Goal: Task Accomplishment & Management: Manage account settings

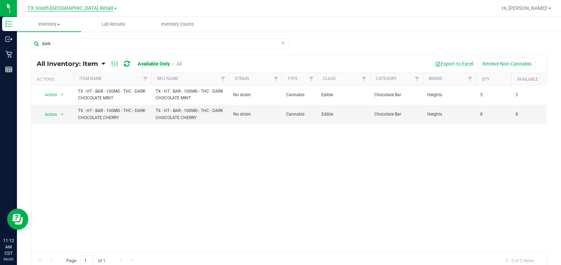
click at [49, 10] on span "TX South-[GEOGRAPHIC_DATA] Retail" at bounding box center [70, 8] width 86 height 6
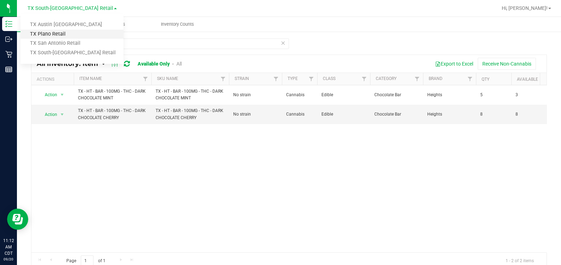
click at [51, 33] on link "TX Plano Retail" at bounding box center [71, 35] width 103 height 10
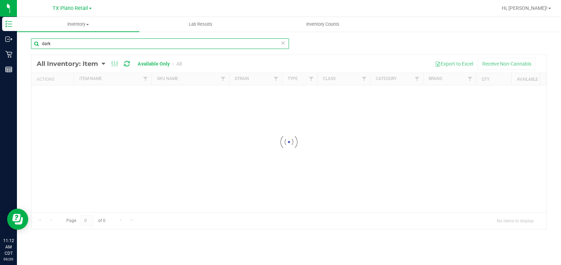
click at [62, 45] on input "dark" at bounding box center [160, 43] width 258 height 11
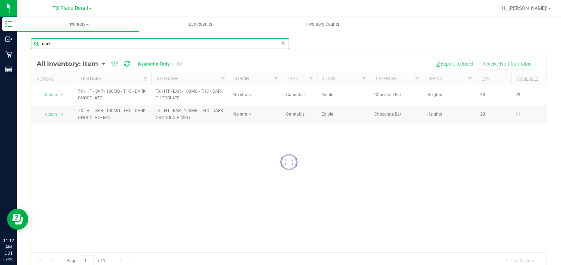
click at [62, 45] on input "dark" at bounding box center [160, 43] width 258 height 11
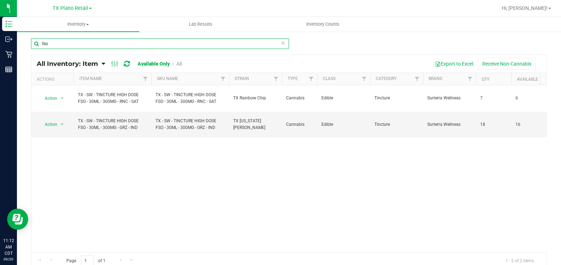
type input "fso"
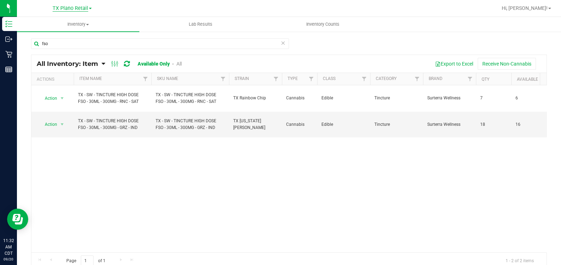
click at [67, 8] on span "TX Plano Retail" at bounding box center [71, 8] width 36 height 6
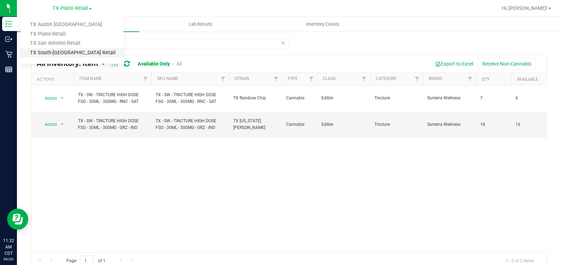
click at [62, 55] on link "TX South-[GEOGRAPHIC_DATA] Retail" at bounding box center [71, 53] width 103 height 10
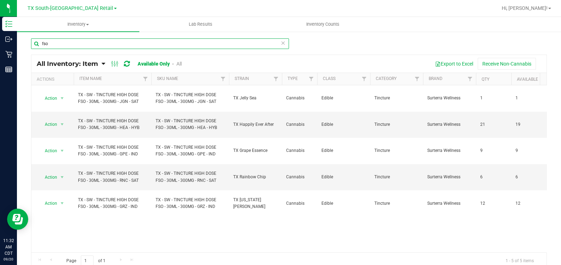
click at [201, 43] on input "fso" at bounding box center [160, 43] width 258 height 11
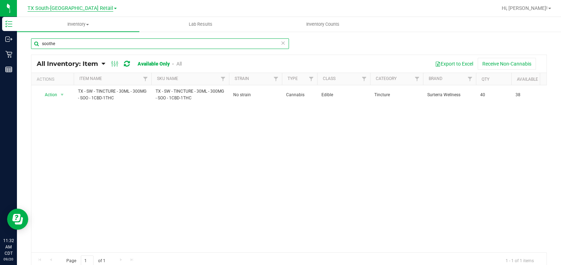
type input "soothe"
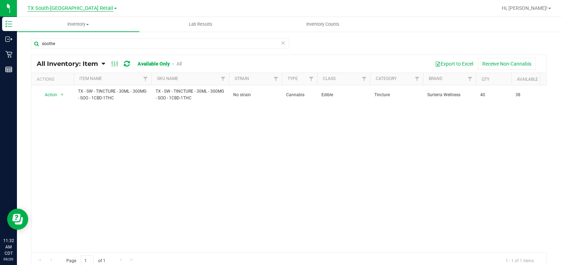
click at [74, 8] on span "TX South-[GEOGRAPHIC_DATA] Retail" at bounding box center [70, 8] width 86 height 6
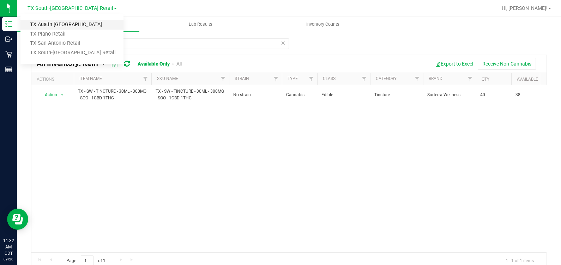
click at [50, 26] on link "TX Austin [GEOGRAPHIC_DATA]" at bounding box center [71, 25] width 103 height 10
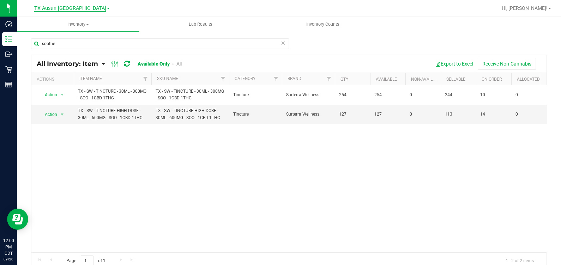
click at [81, 10] on span "TX Austin [GEOGRAPHIC_DATA]" at bounding box center [70, 8] width 72 height 6
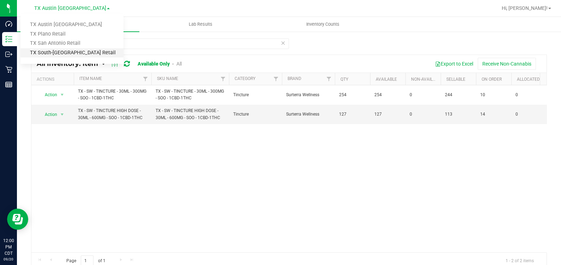
click at [66, 50] on link "TX South-[GEOGRAPHIC_DATA] Retail" at bounding box center [71, 53] width 103 height 10
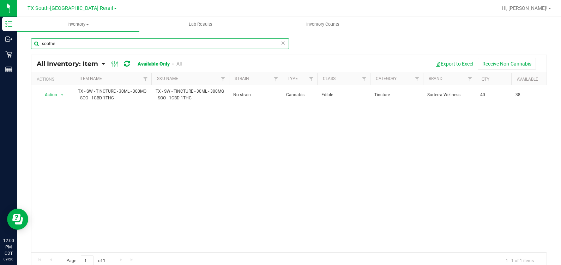
drag, startPoint x: 70, startPoint y: 45, endPoint x: 29, endPoint y: 41, distance: 41.5
click at [29, 41] on div "soothe All Inventory: Item Item Summary Item (default) Item by Strain Item by L…" at bounding box center [289, 141] width 544 height 220
click at [79, 47] on input "nourish" at bounding box center [160, 43] width 258 height 11
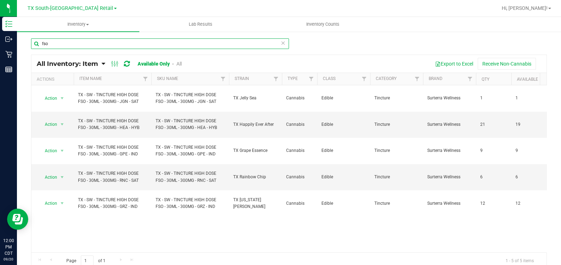
type input "fso"
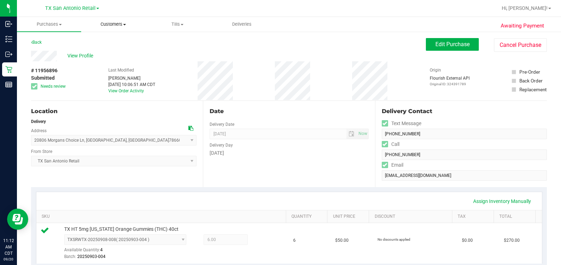
click at [124, 21] on span "Customers" at bounding box center [112, 24] width 63 height 6
click at [129, 42] on span "All customers" at bounding box center [106, 42] width 51 height 6
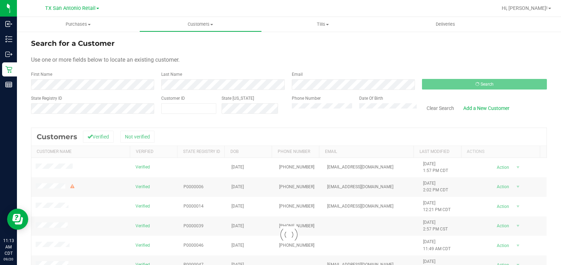
click at [225, 58] on div "Use one or more fields below to locate an existing customer." at bounding box center [288, 60] width 515 height 8
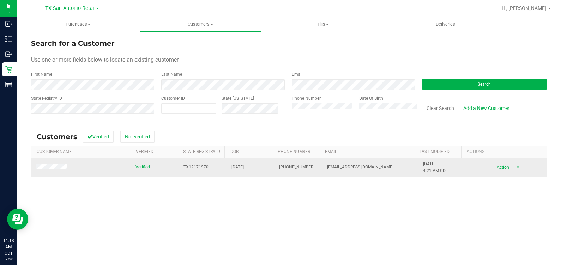
click at [41, 170] on span at bounding box center [52, 167] width 33 height 7
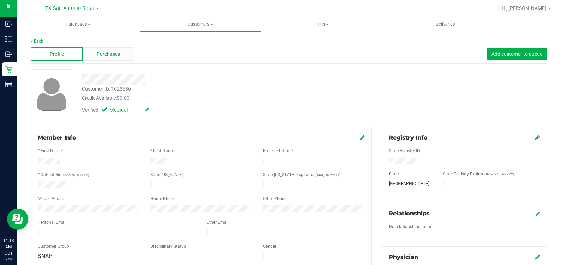
click at [102, 52] on span "Purchases" at bounding box center [108, 53] width 23 height 7
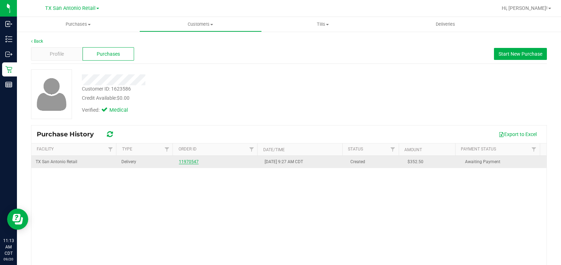
click at [179, 162] on link "11970547" at bounding box center [189, 161] width 20 height 5
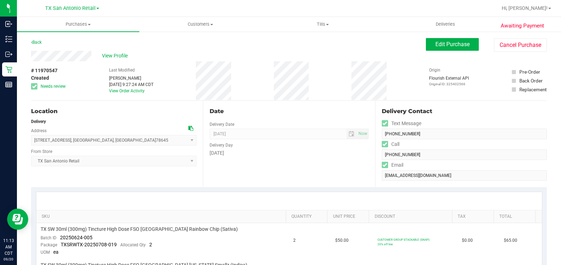
click at [289, 112] on div "Date" at bounding box center [288, 111] width 159 height 8
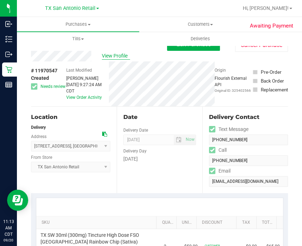
click at [112, 54] on span "View Profile" at bounding box center [116, 55] width 28 height 7
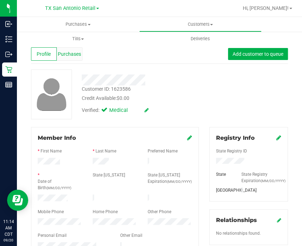
click at [68, 57] on span "Purchases" at bounding box center [69, 53] width 23 height 7
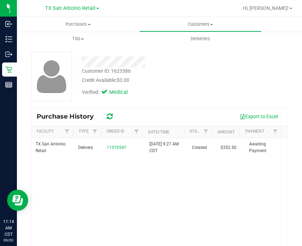
scroll to position [44, 0]
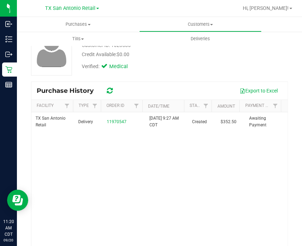
click at [156, 177] on div "TX San Antonio Retail Delivery 11970547 9/20/2025 9:27 AM CDT Created $352.50 A…" at bounding box center [159, 182] width 256 height 141
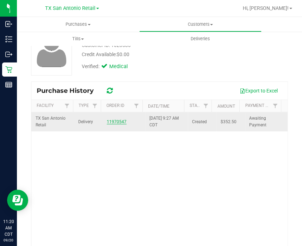
click at [111, 120] on link "11970547" at bounding box center [117, 121] width 20 height 5
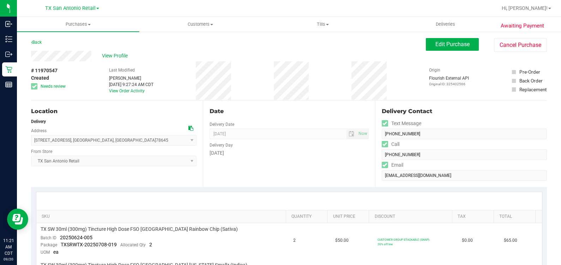
click at [344, 89] on div "# 11970547 Created Needs review Last Modified Rebecca Green Sep 20, 2025 9:27:2…" at bounding box center [288, 80] width 515 height 39
click at [326, 79] on div "# 11970547 Created Needs review Last Modified Rebecca Green Sep 20, 2025 9:27:2…" at bounding box center [288, 80] width 515 height 39
click at [445, 49] on button "Edit Purchase" at bounding box center [452, 44] width 53 height 13
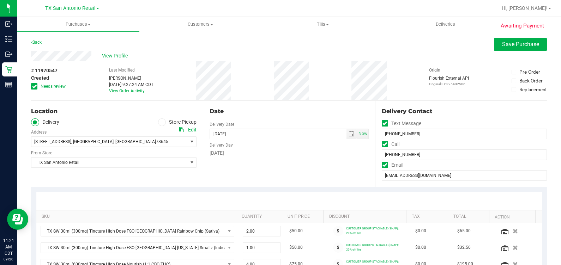
click at [245, 75] on div "# 11970547 Created Needs review Last Modified Rebecca Green Sep 20, 2025 9:27:2…" at bounding box center [288, 80] width 515 height 39
click at [502, 46] on span "Save Purchase" at bounding box center [520, 44] width 37 height 7
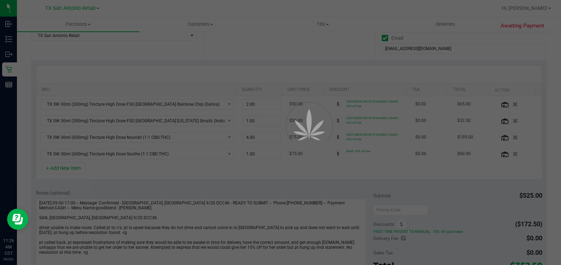
scroll to position [132, 0]
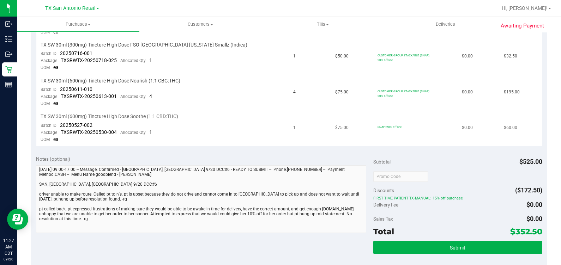
scroll to position [176, 0]
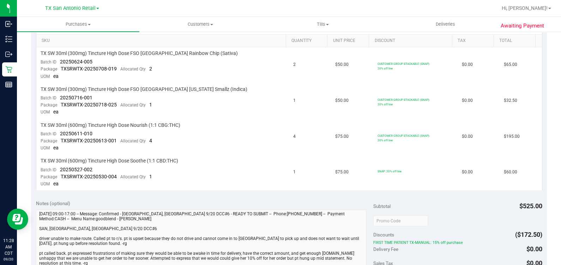
click at [545, 134] on div "Awaiting Payment Back Edit Purchase Cancel Purchase View Profile # 11970547 Cre…" at bounding box center [289, 178] width 544 height 646
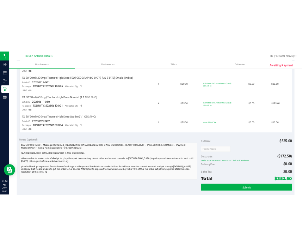
scroll to position [264, 0]
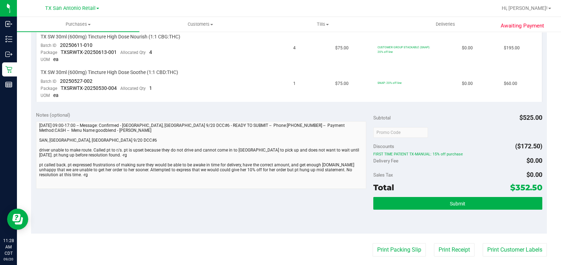
drag, startPoint x: 490, startPoint y: 122, endPoint x: 494, endPoint y: 120, distance: 4.8
click at [490, 122] on div "Subtotal $525.00" at bounding box center [457, 117] width 169 height 13
click at [551, 147] on div "Awaiting Payment Back Edit Purchase Cancel Purchase View Profile # 11970547 Cre…" at bounding box center [289, 90] width 544 height 646
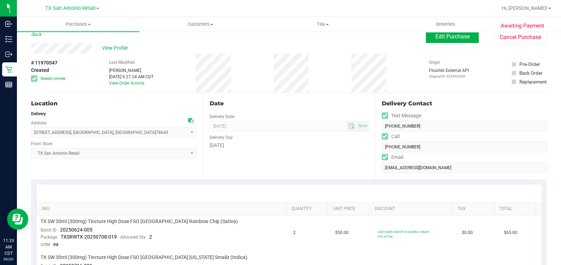
scroll to position [0, 0]
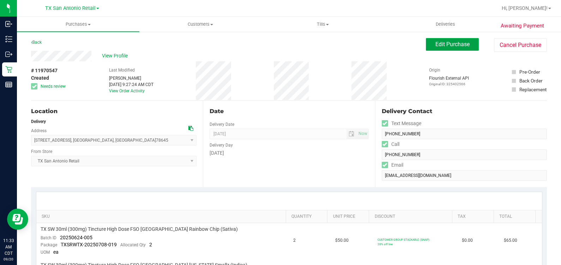
click at [444, 44] on span "Edit Purchase" at bounding box center [452, 44] width 34 height 7
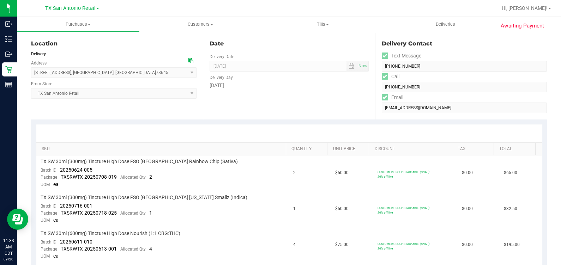
scroll to position [88, 0]
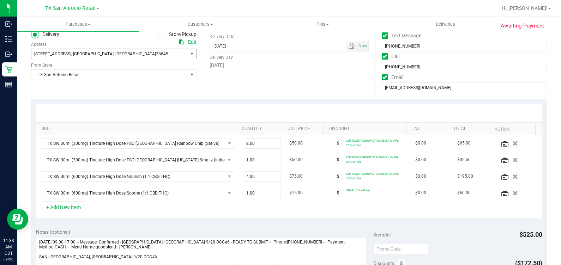
click at [114, 52] on span ", [GEOGRAPHIC_DATA]" at bounding box center [135, 53] width 42 height 5
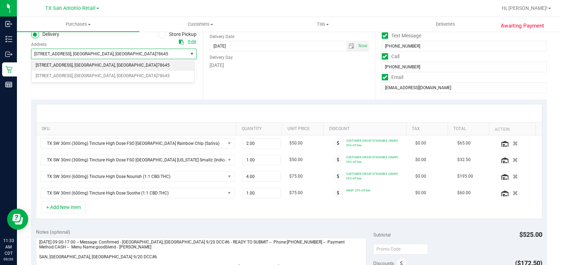
click at [105, 93] on div "Location Delivery Store Pickup Address Edit 6711 Bar K Ranch Rd , Lago Vista , …" at bounding box center [117, 56] width 172 height 86
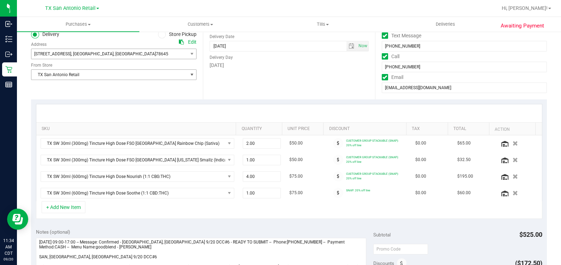
click at [140, 73] on span "TX San Antonio Retail" at bounding box center [109, 75] width 156 height 10
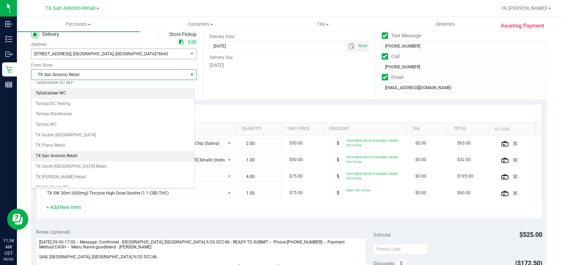
scroll to position [497, 0]
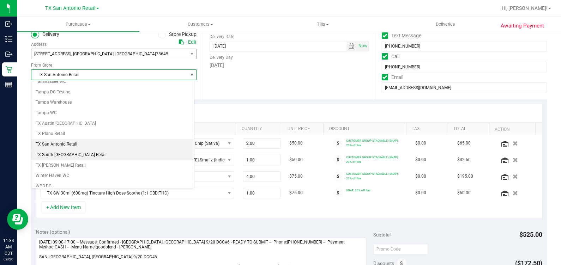
click at [104, 151] on li "TX South-[GEOGRAPHIC_DATA] Retail" at bounding box center [112, 155] width 163 height 11
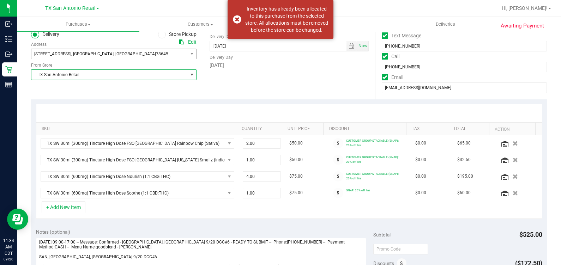
click at [230, 91] on div "Date Delivery Date 09/20/2025 Now 09/20/2025 07:00 AM Now Delivery Day Saturday" at bounding box center [289, 56] width 172 height 86
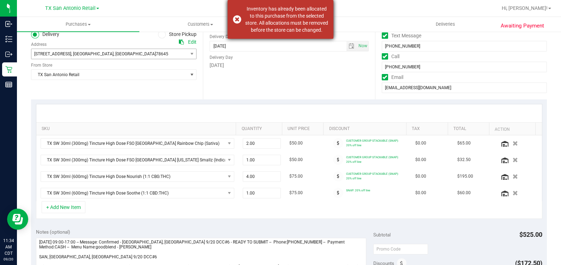
click at [282, 19] on div "Inventory has already been allocated to this purchase from the selected store. …" at bounding box center [286, 19] width 83 height 28
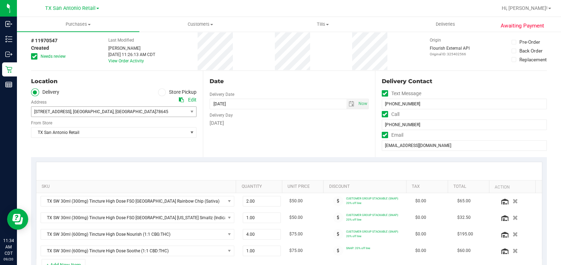
scroll to position [0, 0]
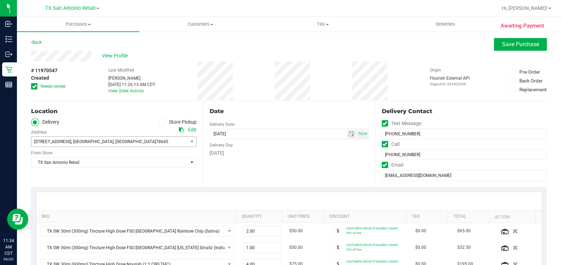
click at [185, 130] on div "Edit" at bounding box center [188, 129] width 18 height 7
click at [192, 129] on div "Edit" at bounding box center [192, 129] width 8 height 7
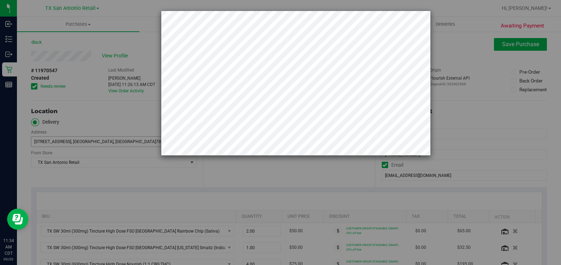
click at [135, 78] on div at bounding box center [282, 83] width 295 height 145
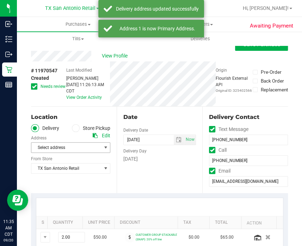
click at [70, 143] on span "Select address" at bounding box center [64, 147] width 66 height 10
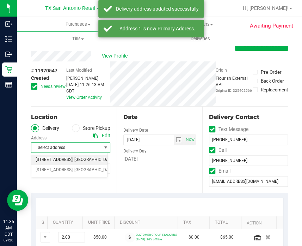
click at [61, 164] on span "[STREET_ADDRESS]" at bounding box center [54, 159] width 37 height 9
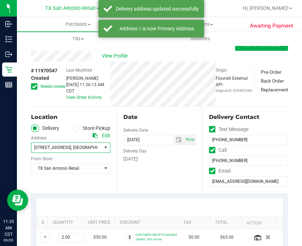
click at [256, 51] on div "View Profile" at bounding box center [159, 56] width 257 height 11
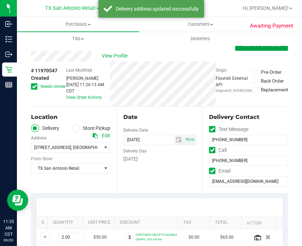
click at [255, 49] on button "Save Purchase" at bounding box center [261, 44] width 53 height 13
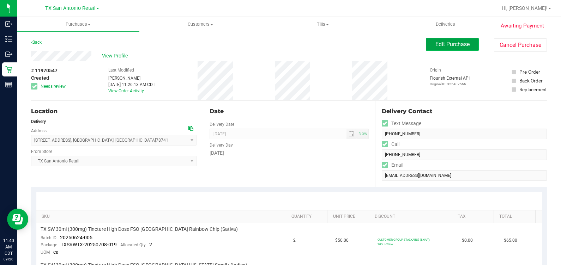
click at [448, 45] on span "Edit Purchase" at bounding box center [452, 44] width 34 height 7
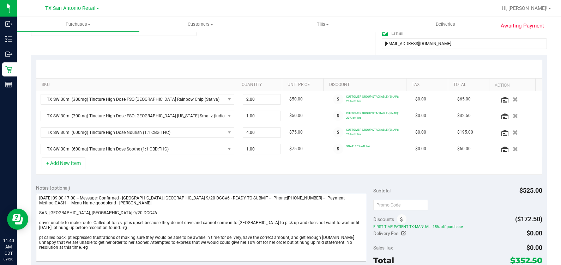
scroll to position [132, 0]
click at [71, 162] on button "+ Add New Item" at bounding box center [64, 163] width 44 height 12
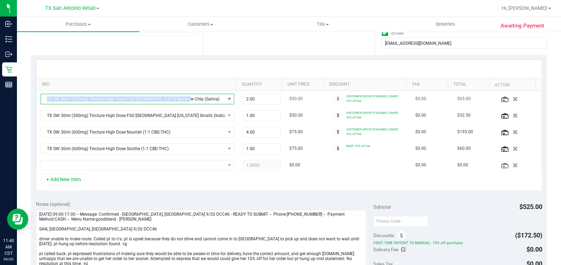
drag, startPoint x: 185, startPoint y: 97, endPoint x: 45, endPoint y: 99, distance: 140.3
click at [45, 99] on span "TX SW 30ml (300mg) Tincture High Dose FSO [GEOGRAPHIC_DATA] Rainbow Chip (Sativ…" at bounding box center [133, 99] width 184 height 10
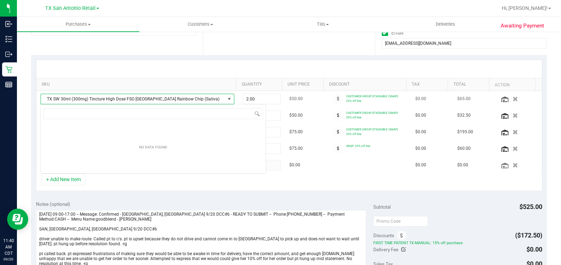
scroll to position [10, 188]
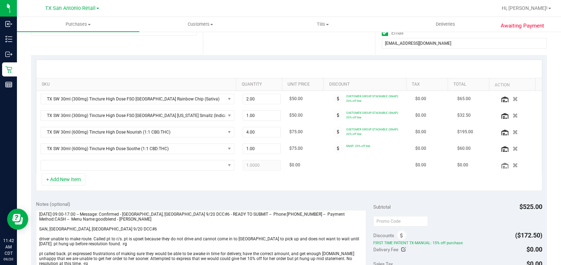
click at [58, 57] on div "SKU Quantity Unit Price Discount Tax Total Action TX SW 30ml (300mg) Tincture H…" at bounding box center [288, 125] width 515 height 141
click at [72, 164] on span "NO DATA FOUND" at bounding box center [133, 165] width 184 height 10
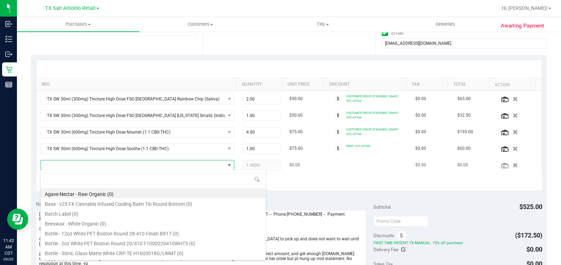
scroll to position [10, 185]
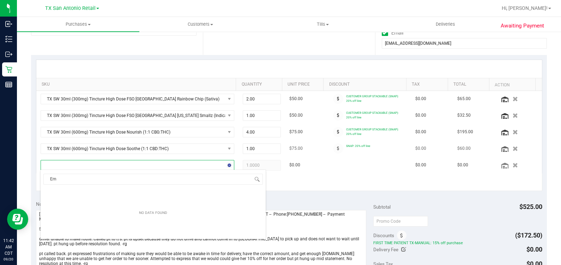
type input "E"
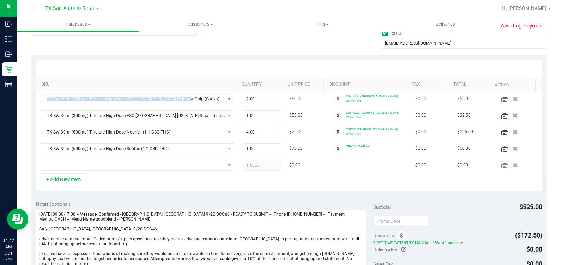
drag, startPoint x: 187, startPoint y: 102, endPoint x: 45, endPoint y: 103, distance: 142.4
click at [45, 103] on span "TX SW 30ml (300mg) Tincture High Dose FSO [GEOGRAPHIC_DATA] Rainbow Chip (Sativ…" at bounding box center [133, 99] width 184 height 10
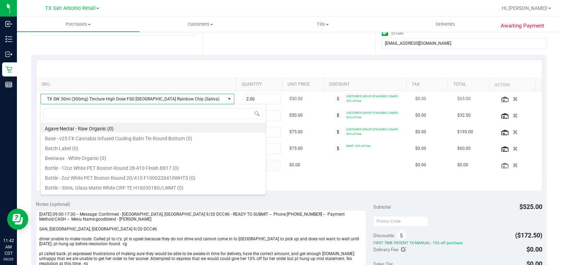
scroll to position [10, 188]
drag, startPoint x: 137, startPoint y: 204, endPoint x: 112, endPoint y: 200, distance: 25.4
click at [136, 204] on div "Notes (optional)" at bounding box center [204, 204] width 337 height 7
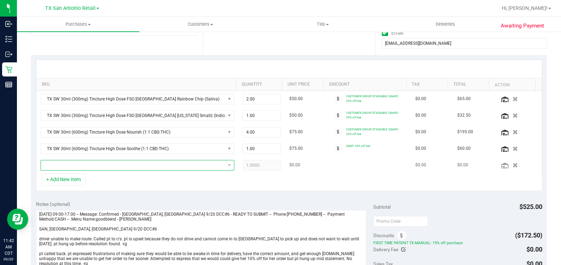
click at [65, 160] on span "NO DATA FOUND" at bounding box center [133, 165] width 184 height 10
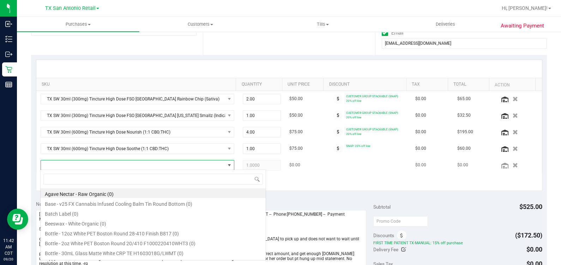
scroll to position [10, 185]
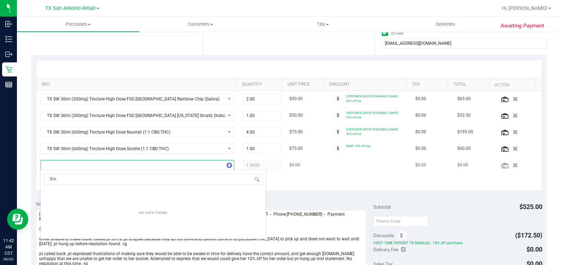
type input "E"
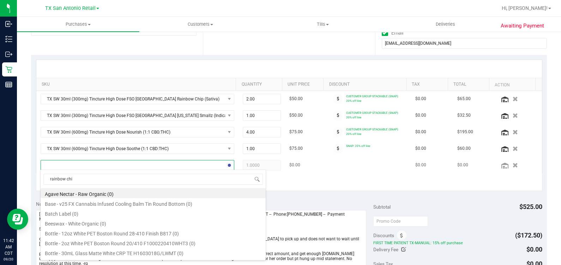
type input "rainbow chip"
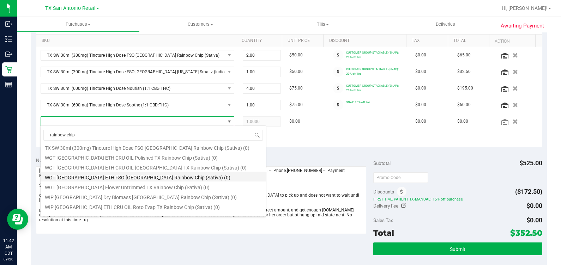
scroll to position [18, 0]
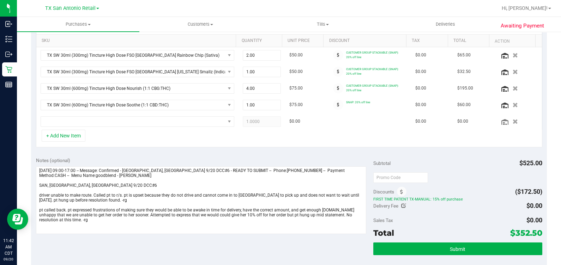
click at [347, 153] on div "Notes (optional) Subtotal $525.00 Discounts ($172.50) FIRST TIME PATIENT TX-MAN…" at bounding box center [288, 215] width 515 height 127
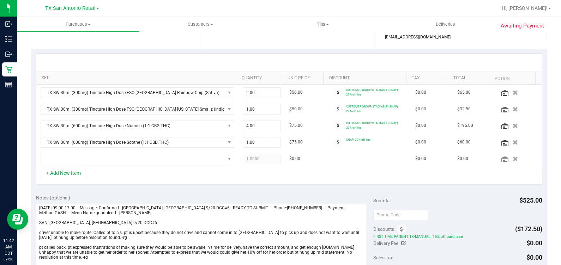
scroll to position [88, 0]
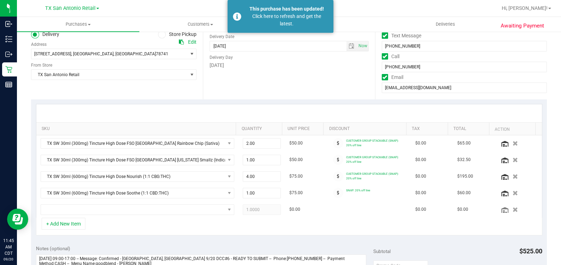
drag, startPoint x: 264, startPoint y: 11, endPoint x: 239, endPoint y: 2, distance: 26.5
click at [264, 11] on div "This purchase has been updated!" at bounding box center [286, 8] width 83 height 7
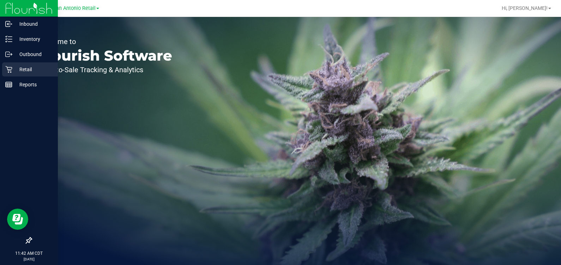
click at [12, 68] on p "Retail" at bounding box center [33, 69] width 42 height 8
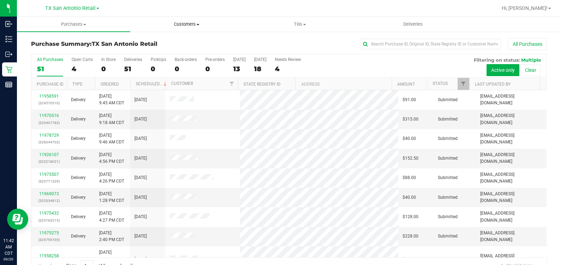
click at [197, 25] on span "Customers" at bounding box center [186, 24] width 112 height 6
click at [197, 40] on li "All customers" at bounding box center [186, 42] width 113 height 8
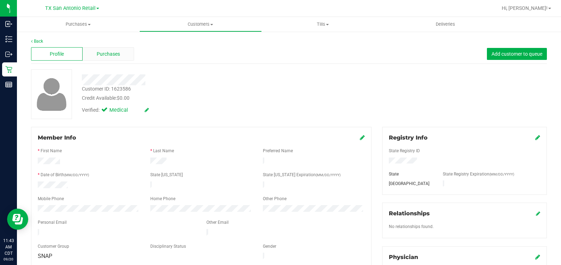
click at [110, 51] on span "Purchases" at bounding box center [108, 53] width 23 height 7
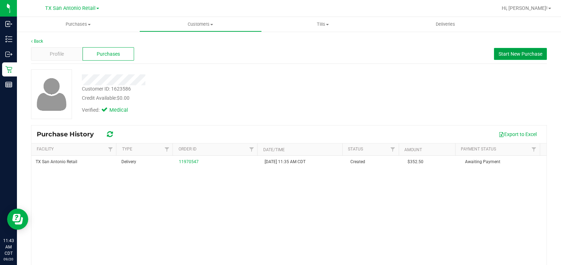
click at [517, 54] on span "Start New Purchase" at bounding box center [520, 54] width 44 height 6
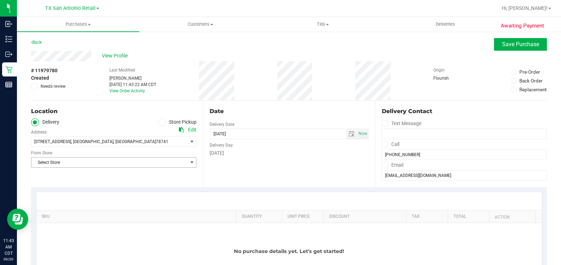
click at [95, 168] on div "Location Delivery Store Pickup Address Edit 7105 E. Riverside Dr. , Austin , TX…" at bounding box center [117, 144] width 172 height 86
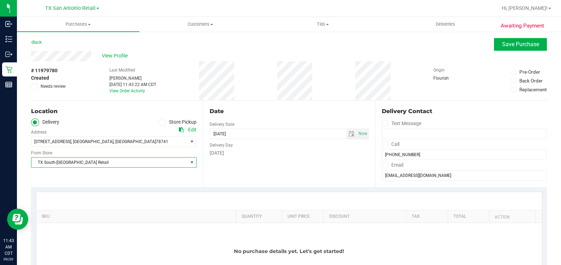
click at [318, 109] on div "Date" at bounding box center [288, 111] width 159 height 8
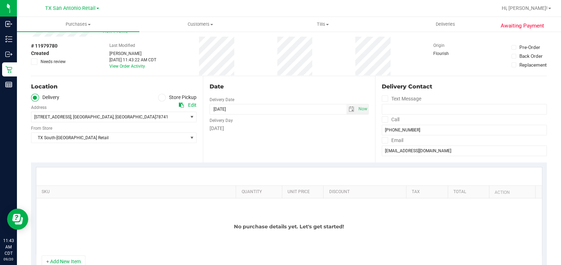
scroll to position [44, 0]
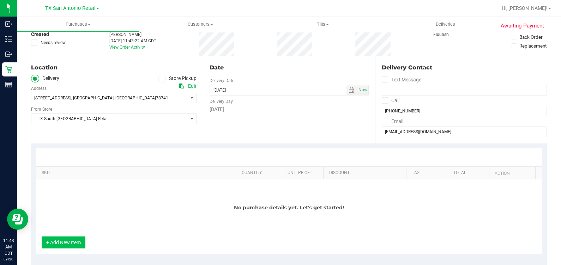
click at [68, 244] on button "+ Add New Item" at bounding box center [64, 243] width 44 height 12
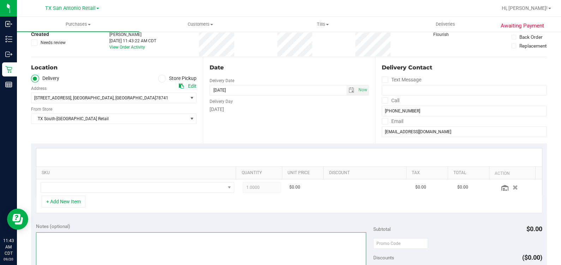
click at [125, 240] on textarea at bounding box center [201, 266] width 330 height 68
type textarea "south atx same day pu"
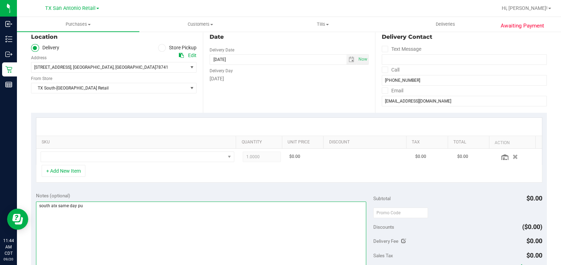
scroll to position [88, 0]
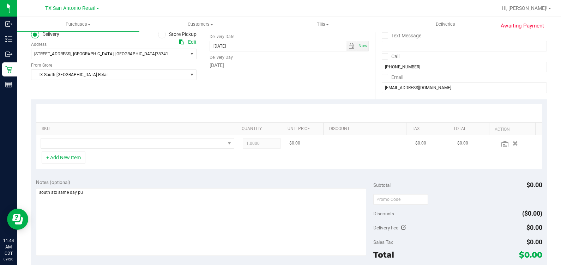
drag, startPoint x: 109, startPoint y: 152, endPoint x: 114, endPoint y: 148, distance: 5.7
click at [112, 149] on div "SKU Quantity Unit Price Discount Tax Total Action 1.0000 1 $0.00 $0.00 $0.00 + …" at bounding box center [289, 136] width 506 height 65
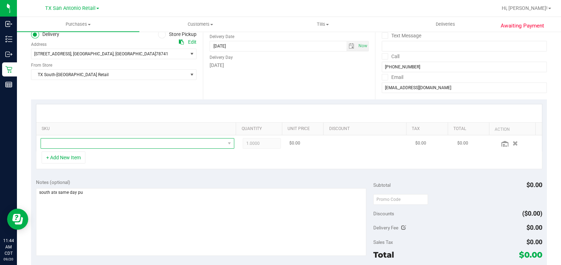
drag, startPoint x: 114, startPoint y: 148, endPoint x: 116, endPoint y: 144, distance: 5.1
click at [116, 144] on span "NO DATA FOUND" at bounding box center [133, 144] width 184 height 10
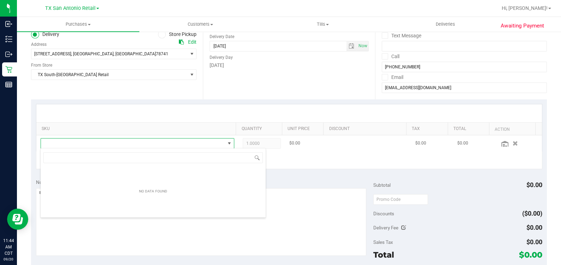
scroll to position [10, 185]
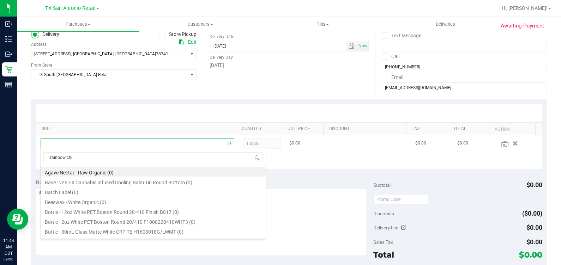
type input "rainbow chip"
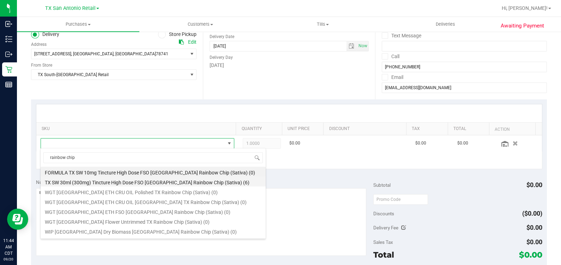
click at [105, 182] on li "TX SW 30ml (300mg) Tincture High Dose FSO TX Rainbow Chip (Sativa) (6)" at bounding box center [153, 182] width 225 height 10
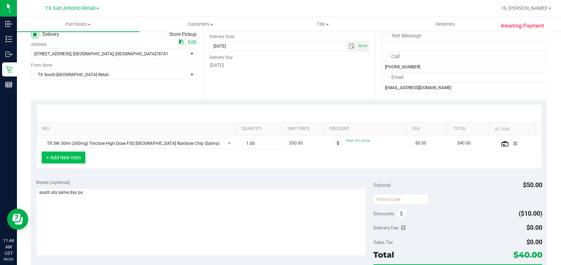
click at [64, 154] on button "+ Add New Item" at bounding box center [64, 158] width 44 height 12
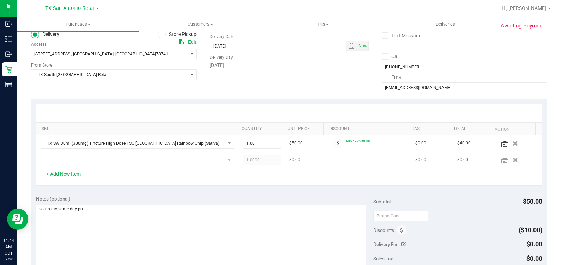
click at [79, 159] on span "NO DATA FOUND" at bounding box center [133, 160] width 184 height 10
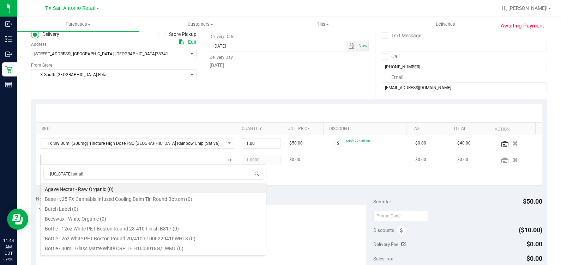
type input "georgia smallz"
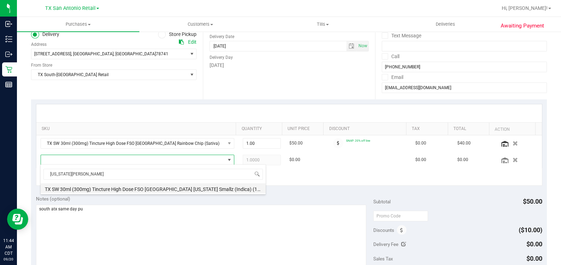
click at [181, 188] on li "TX SW 30ml (300mg) Tincture High Dose FSO TX Georgia Smallz (Indica) (12)" at bounding box center [153, 188] width 225 height 10
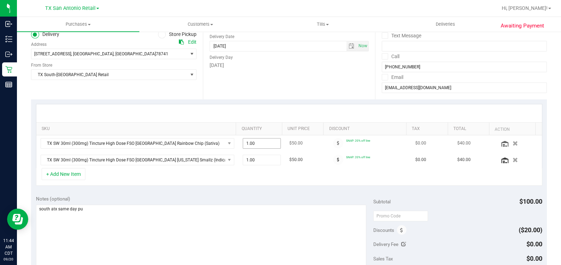
click at [246, 141] on span "1.00 1" at bounding box center [262, 143] width 38 height 11
click at [246, 141] on input "1" at bounding box center [261, 144] width 37 height 10
type input "2"
type input "2.00"
click at [71, 178] on button "+ Add New Item" at bounding box center [64, 174] width 44 height 12
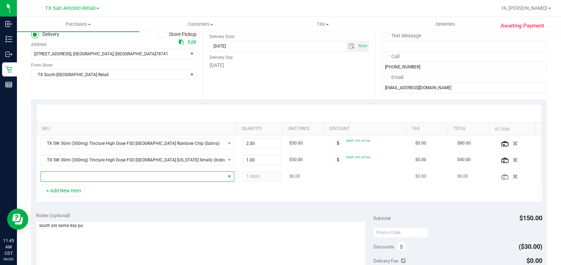
click at [75, 177] on span "NO DATA FOUND" at bounding box center [133, 177] width 184 height 10
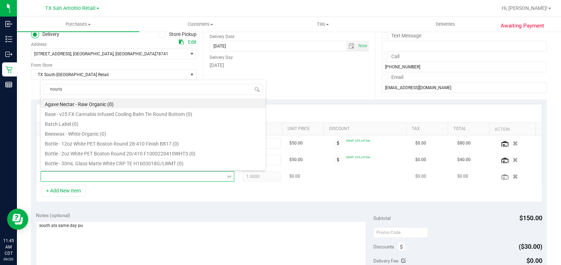
type input "nourish"
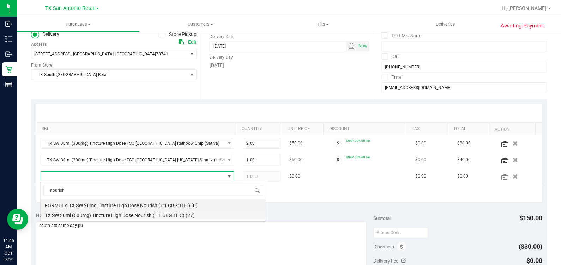
click at [91, 212] on li "TX SW 30ml (600mg) Tincture High Dose Nourish (1:1 CBG:THC) (27)" at bounding box center [153, 214] width 225 height 10
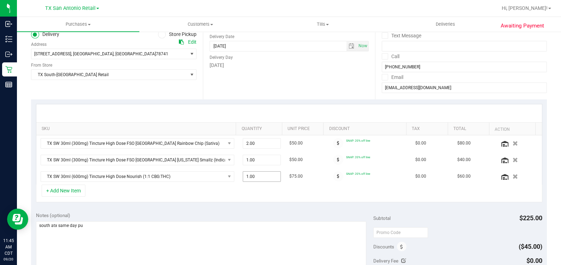
click at [257, 179] on span "1.00 1" at bounding box center [262, 176] width 38 height 11
click at [257, 179] on input "1" at bounding box center [261, 177] width 37 height 10
type input "4"
type input "4.00"
click at [331, 78] on div "Date Delivery Date 09/20/2025 Now 09/20/2025 07:00 AM Now Delivery Day Saturday" at bounding box center [289, 56] width 172 height 86
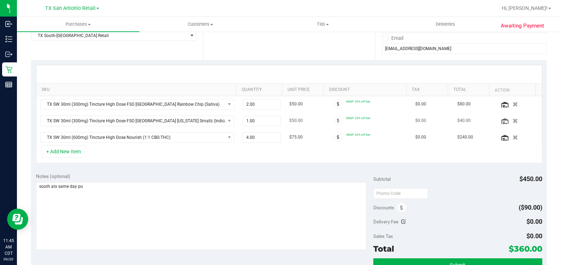
scroll to position [176, 0]
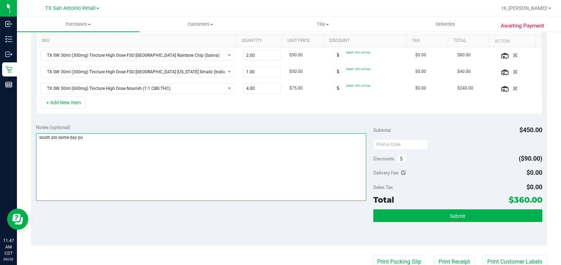
click at [37, 137] on textarea at bounding box center [201, 167] width 330 height 68
paste textarea "[DATE] 09:00-17:00 -- Message: Confirmed - [GEOGRAPHIC_DATA], [GEOGRAPHIC_DATA]…"
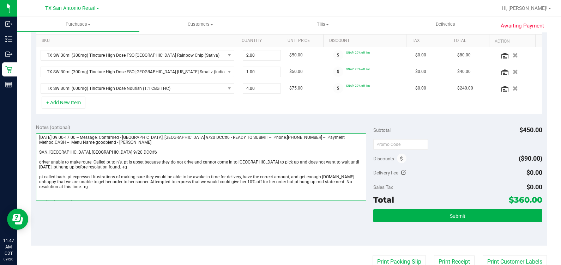
scroll to position [4, 0]
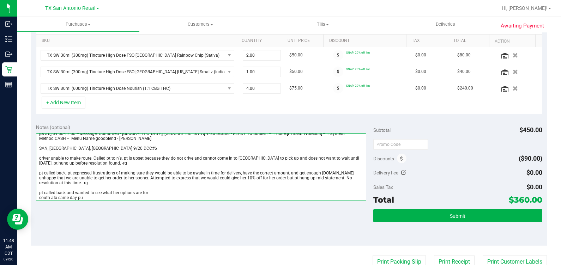
click at [164, 197] on textarea at bounding box center [201, 167] width 330 height 68
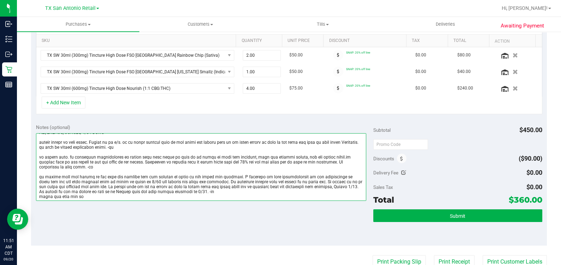
scroll to position [21, 0]
click at [296, 182] on textarea at bounding box center [201, 167] width 330 height 68
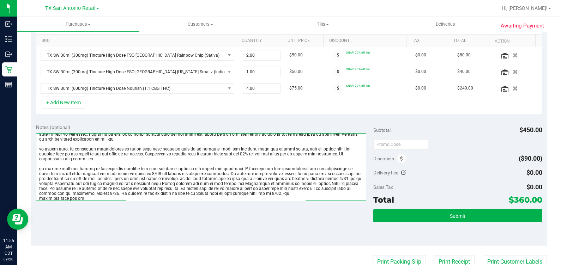
scroll to position [32, 0]
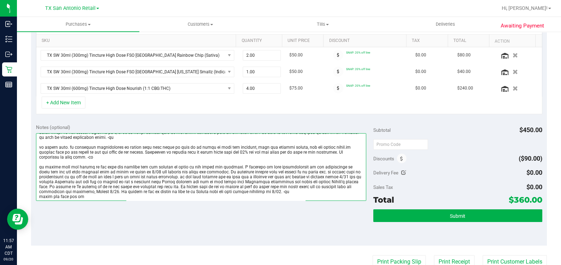
drag, startPoint x: 86, startPoint y: 190, endPoint x: 59, endPoint y: 191, distance: 26.8
click at [59, 191] on textarea at bounding box center [201, 167] width 330 height 68
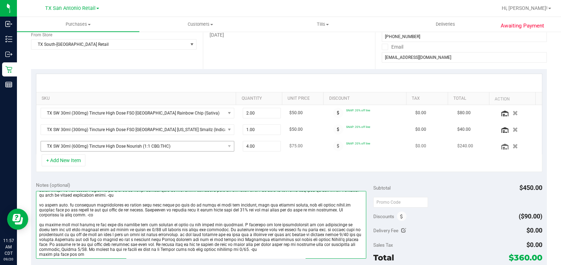
scroll to position [176, 0]
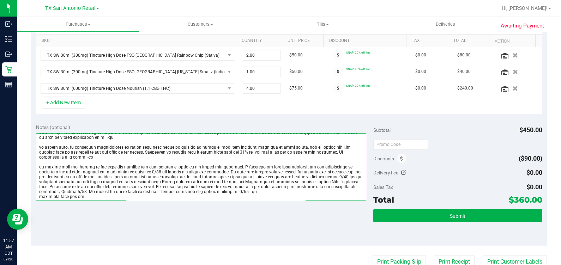
click at [96, 201] on textarea at bounding box center [201, 167] width 330 height 68
type textarea "Saturday 09/20/2025 09:00-17:00 -- Message: Confirmed - SAN, AUSTIN, AUSTIN 9/2…"
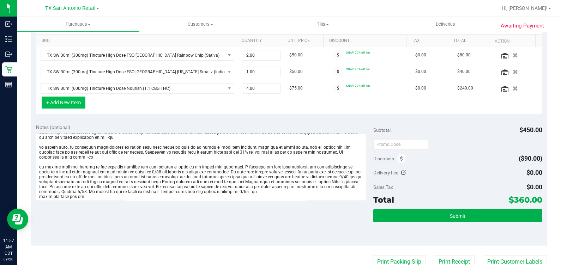
click at [55, 103] on button "+ Add New Item" at bounding box center [64, 103] width 44 height 12
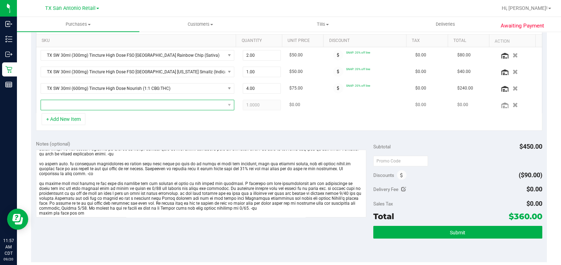
click at [106, 106] on span "NO DATA FOUND" at bounding box center [133, 105] width 184 height 10
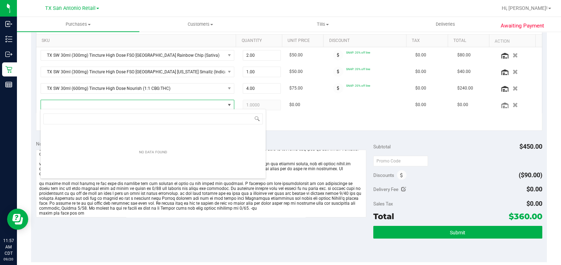
scroll to position [10, 188]
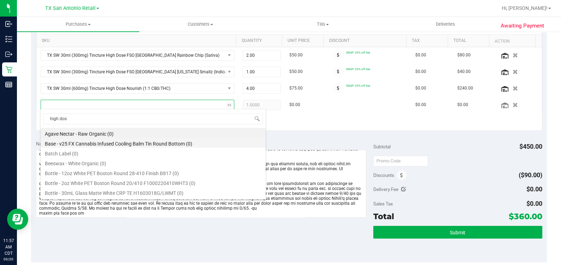
type input "high dose"
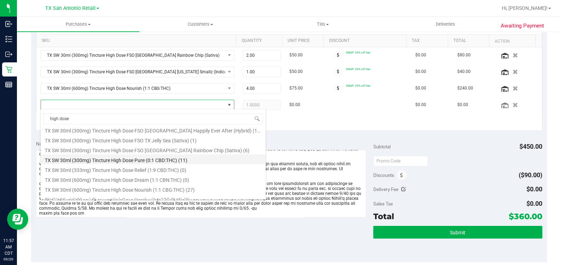
scroll to position [146, 0]
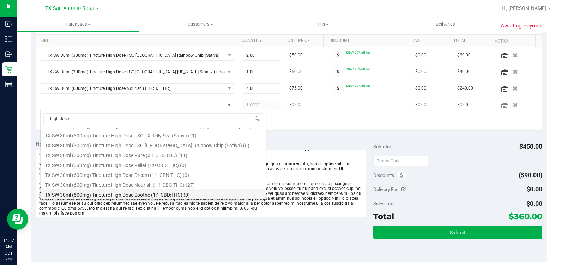
click at [200, 194] on li "TX SW 30ml (600mg) Tincture High Dose Soothe (1:1 CBD:THC) (0)" at bounding box center [153, 194] width 225 height 10
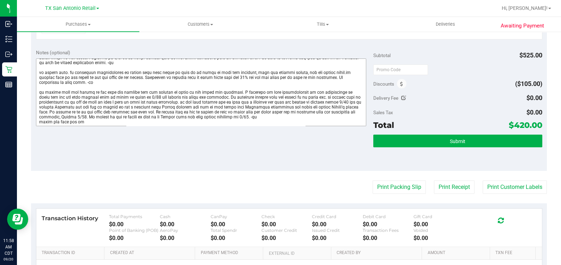
scroll to position [262, 0]
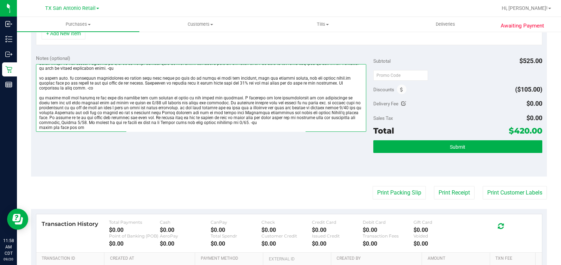
click at [299, 123] on textarea at bounding box center [201, 98] width 330 height 68
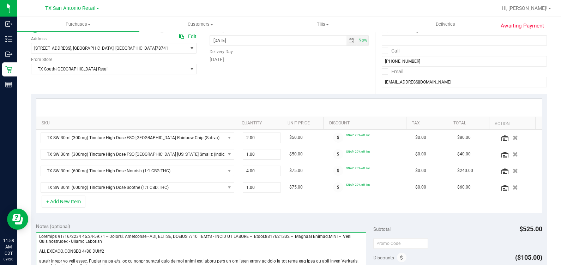
scroll to position [85, 0]
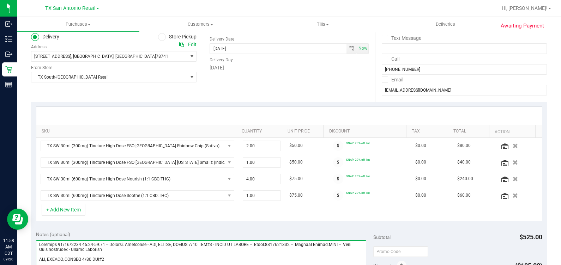
type textarea "Saturday 09/20/2025 09:00-17:00 -- Message: Confirmed - SAN, AUSTIN, AUSTIN 9/2…"
click at [333, 142] on span at bounding box center [338, 146] width 10 height 10
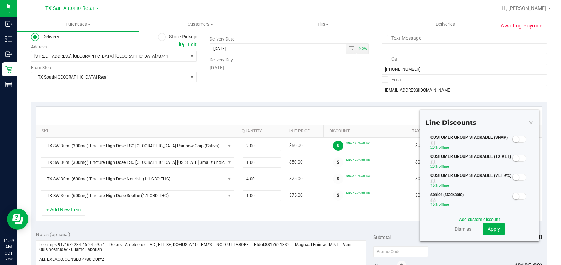
click at [512, 143] on span at bounding box center [519, 139] width 14 height 7
click at [487, 230] on span "Apply" at bounding box center [493, 229] width 12 height 6
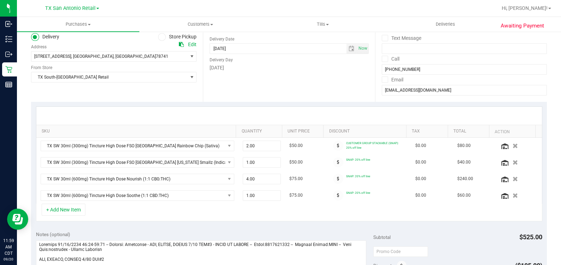
click at [333, 159] on span at bounding box center [338, 162] width 10 height 10
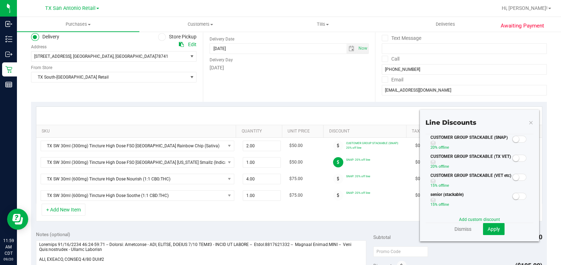
click at [512, 143] on span at bounding box center [519, 139] width 14 height 7
click at [490, 232] on button "Apply" at bounding box center [494, 229] width 22 height 12
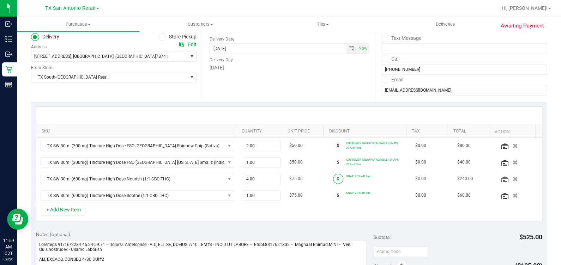
click at [333, 179] on span at bounding box center [338, 179] width 10 height 10
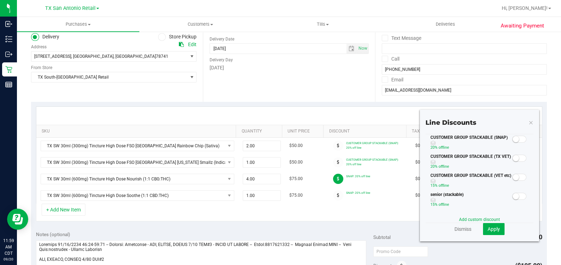
click at [512, 142] on small at bounding box center [515, 139] width 6 height 6
click at [496, 237] on div "Line Discounts CUSTOMER GROUP STACKABLE (SNAP) 20% off line CUSTOMER GROUP STAC…" at bounding box center [479, 176] width 119 height 132
click at [489, 233] on button "Apply" at bounding box center [494, 229] width 22 height 12
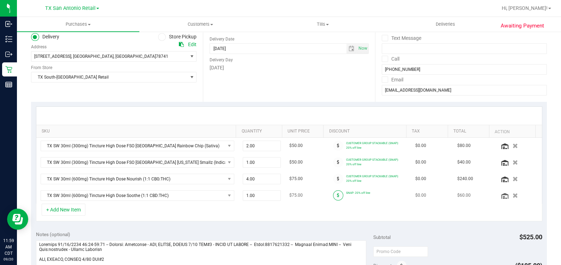
click at [333, 194] on span at bounding box center [338, 195] width 10 height 10
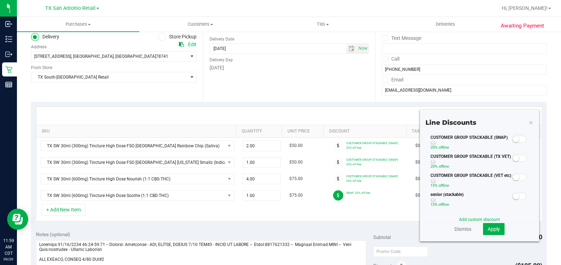
click at [425, 164] on div "CUSTOMER GROUP STACKABLE (TX VET) 20% off line" at bounding box center [468, 162] width 86 height 19
click at [512, 143] on span at bounding box center [519, 139] width 14 height 7
click at [487, 224] on button "Apply" at bounding box center [494, 229] width 22 height 12
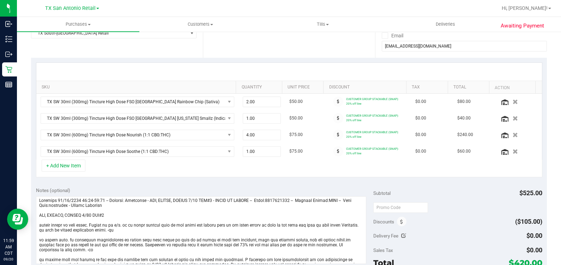
scroll to position [173, 0]
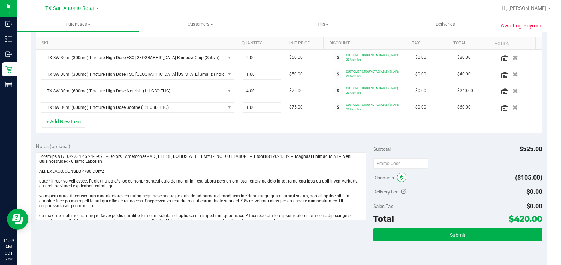
click at [397, 173] on span at bounding box center [402, 178] width 10 height 10
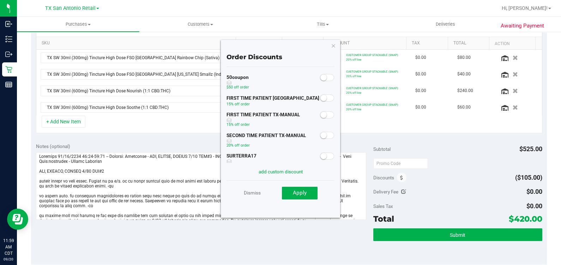
click at [322, 116] on span at bounding box center [327, 114] width 14 height 7
click at [292, 195] on button "Apply" at bounding box center [300, 193] width 36 height 13
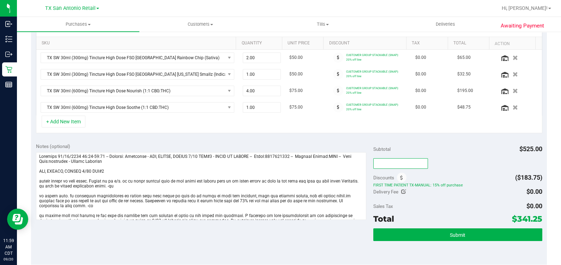
click at [409, 166] on input "text" at bounding box center [400, 163] width 55 height 11
type input "TXAIQ10"
click at [413, 136] on div "SKU Quantity Unit Price Discount Tax Total Action TX SW 30ml (300mg) Tincture H…" at bounding box center [288, 76] width 515 height 124
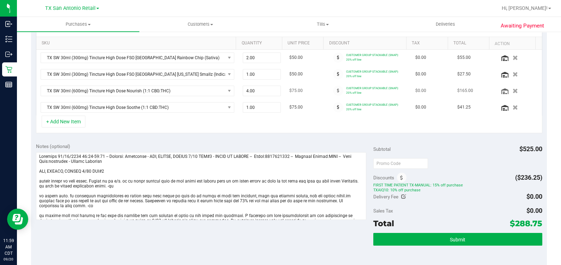
scroll to position [85, 0]
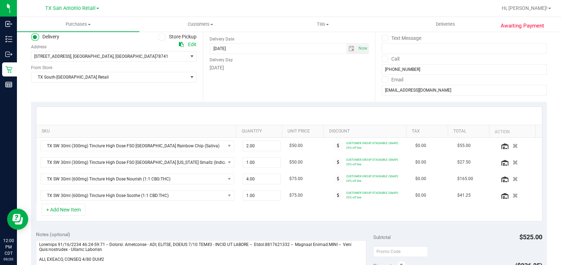
click at [249, 111] on div at bounding box center [288, 116] width 505 height 18
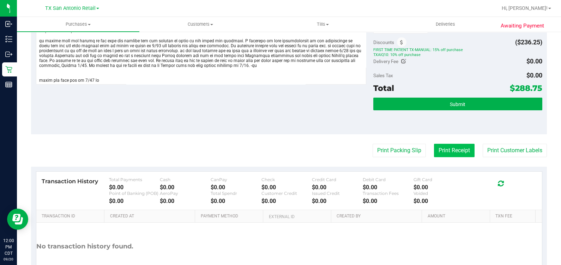
scroll to position [310, 0]
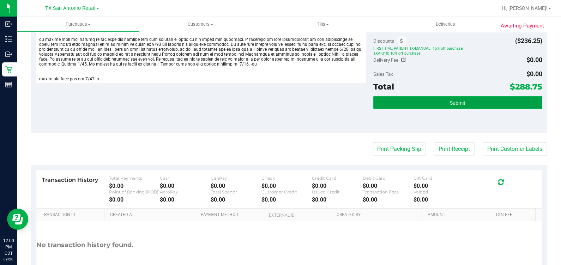
click at [441, 104] on button "Submit" at bounding box center [457, 102] width 169 height 13
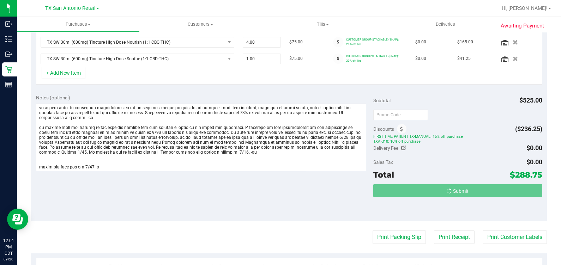
scroll to position [211, 0]
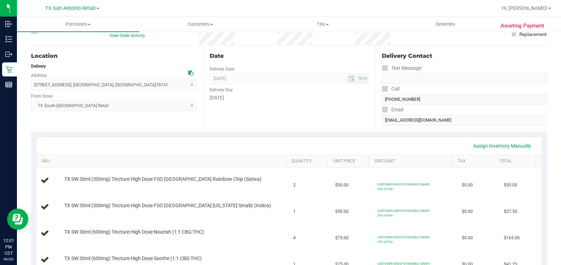
scroll to position [44, 0]
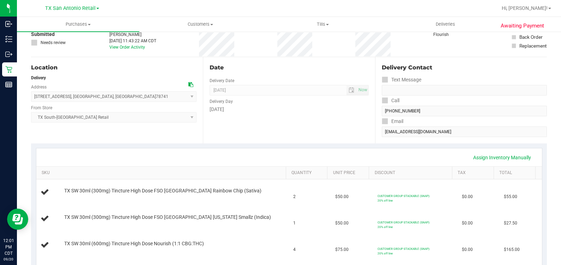
click at [301, 68] on div "Date" at bounding box center [288, 67] width 159 height 8
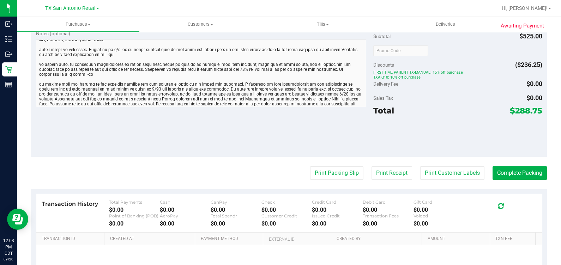
scroll to position [0, 0]
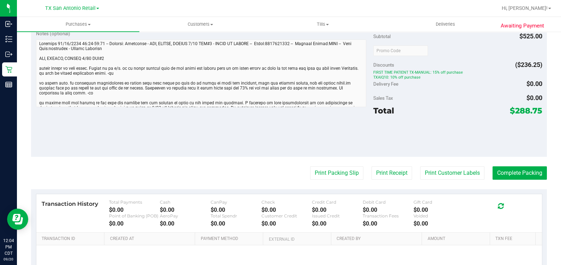
click at [58, 135] on div "Notes (optional) Subtotal $525.00 Discounts ($236.25) FIRST TIME PATIENT TX-MAN…" at bounding box center [288, 91] width 515 height 132
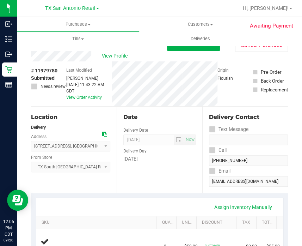
click at [65, 114] on div "Location" at bounding box center [70, 117] width 79 height 8
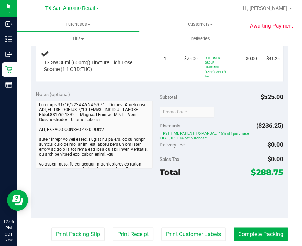
click at [25, 150] on div "Awaiting Payment Back Edit Purchase Cancel Purchase View Profile # 11979780 Sub…" at bounding box center [159, 78] width 285 height 711
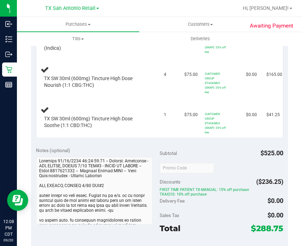
scroll to position [264, 0]
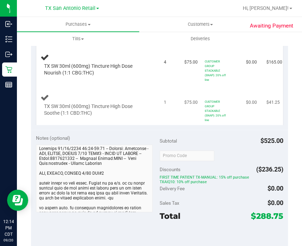
click at [61, 125] on td "TX SW 30ml (600mg) Tincture High Dose Soothe (1:1 CBD:THC)" at bounding box center [97, 105] width 123 height 40
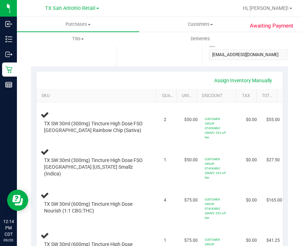
scroll to position [0, 0]
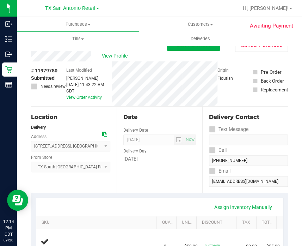
click at [116, 60] on div "View Profile" at bounding box center [99, 56] width 136 height 11
drag, startPoint x: 116, startPoint y: 60, endPoint x: 103, endPoint y: 55, distance: 13.9
click at [103, 55] on span "View Profile" at bounding box center [116, 55] width 28 height 7
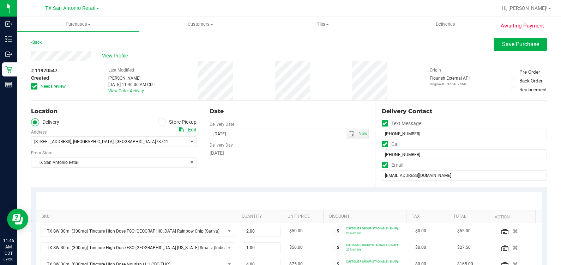
drag, startPoint x: 133, startPoint y: 50, endPoint x: 119, endPoint y: 55, distance: 14.5
click at [119, 55] on span "View Profile" at bounding box center [116, 55] width 28 height 7
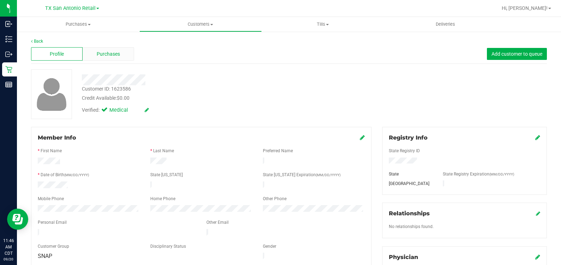
click at [111, 60] on div "Purchases" at bounding box center [107, 53] width 51 height 13
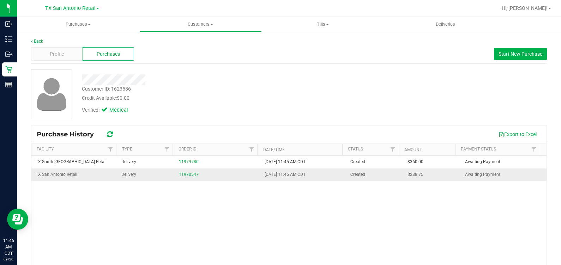
click at [176, 178] on td "11970547" at bounding box center [218, 175] width 86 height 12
click at [185, 172] on link "11970547" at bounding box center [189, 174] width 20 height 5
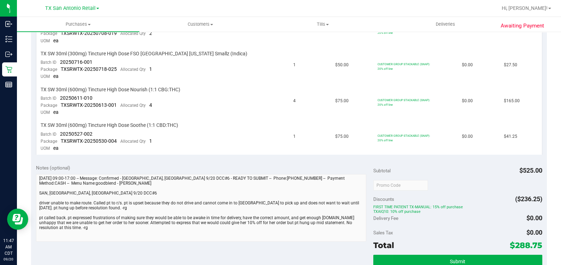
scroll to position [264, 0]
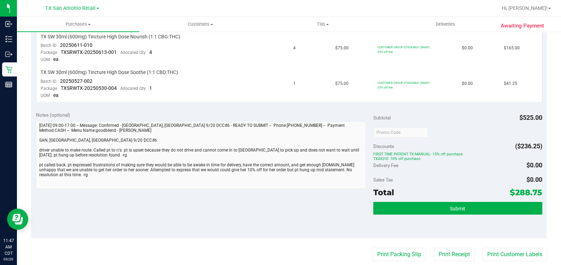
click at [33, 122] on div "Notes (optional) Subtotal $525.00 Discounts ($236.25) FIRST TIME PATIENT TX-MAN…" at bounding box center [288, 173] width 515 height 132
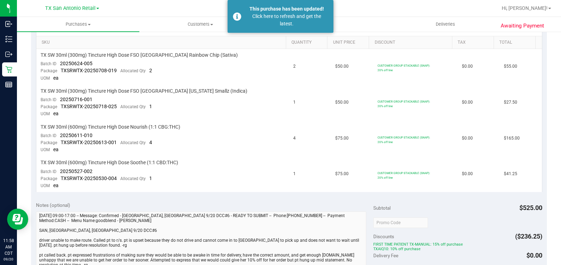
scroll to position [176, 0]
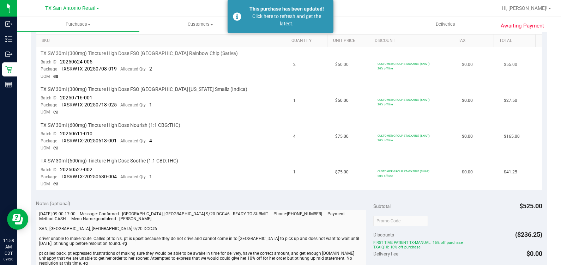
click at [139, 63] on td "TX SW 30ml (300mg) Tincture High Dose FSO [GEOGRAPHIC_DATA] Rainbow Chip (Sativ…" at bounding box center [162, 65] width 253 height 36
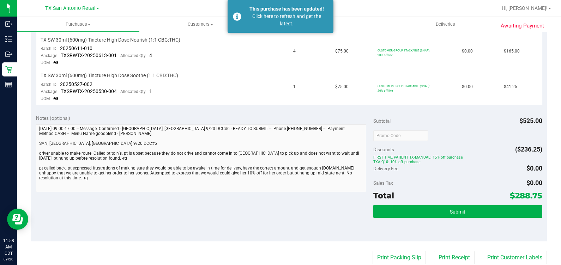
scroll to position [264, 0]
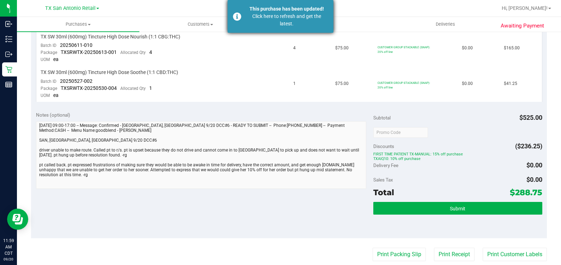
click at [269, 12] on div "This purchase has been updated!" at bounding box center [286, 8] width 83 height 7
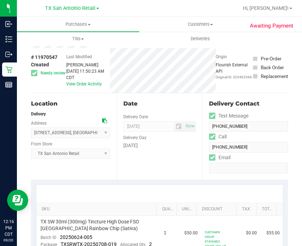
scroll to position [0, 0]
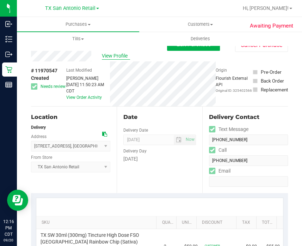
click at [113, 55] on span "View Profile" at bounding box center [116, 55] width 28 height 7
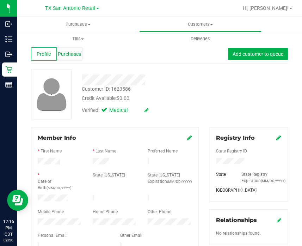
click at [63, 56] on span "Purchases" at bounding box center [69, 53] width 23 height 7
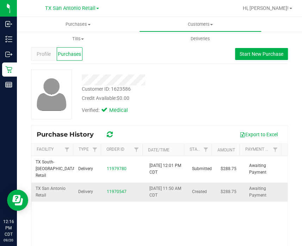
drag, startPoint x: 166, startPoint y: 184, endPoint x: 177, endPoint y: 182, distance: 11.8
click at [177, 182] on td "[DATE] 11:50 AM CDT" at bounding box center [166, 191] width 43 height 19
drag, startPoint x: 177, startPoint y: 182, endPoint x: 122, endPoint y: 190, distance: 55.9
click at [122, 190] on td "11970547" at bounding box center [124, 191] width 43 height 19
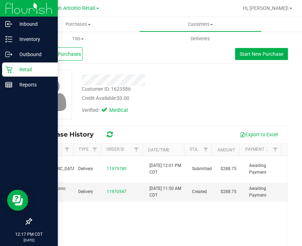
click at [6, 73] on div "Retail" at bounding box center [30, 69] width 56 height 14
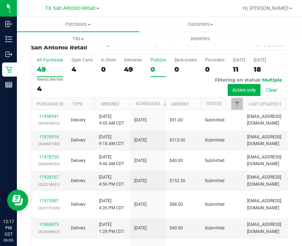
click at [158, 73] on div "0" at bounding box center [159, 69] width 16 height 8
click at [0, 0] on input "PickUps 0" at bounding box center [0, 0] width 0 height 0
